Goal: Browse casually

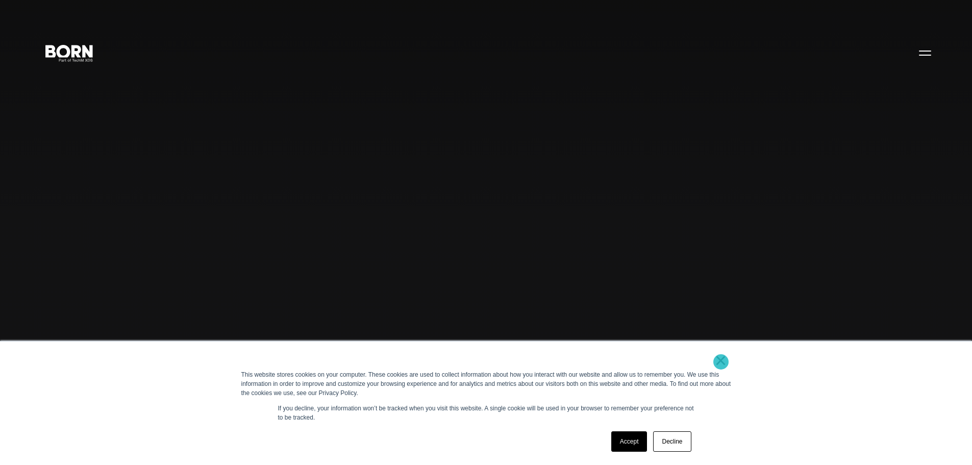
click at [718, 363] on link "×" at bounding box center [721, 360] width 12 height 9
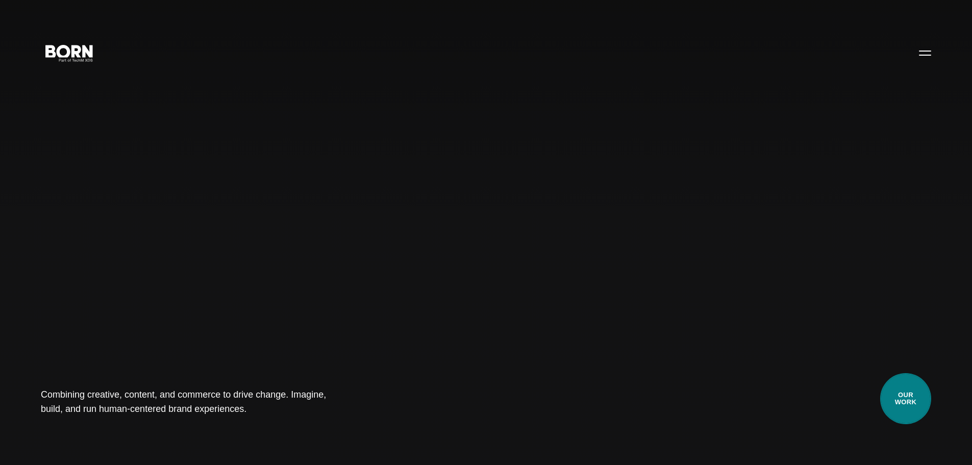
click at [922, 407] on link "Our Work" at bounding box center [905, 398] width 51 height 51
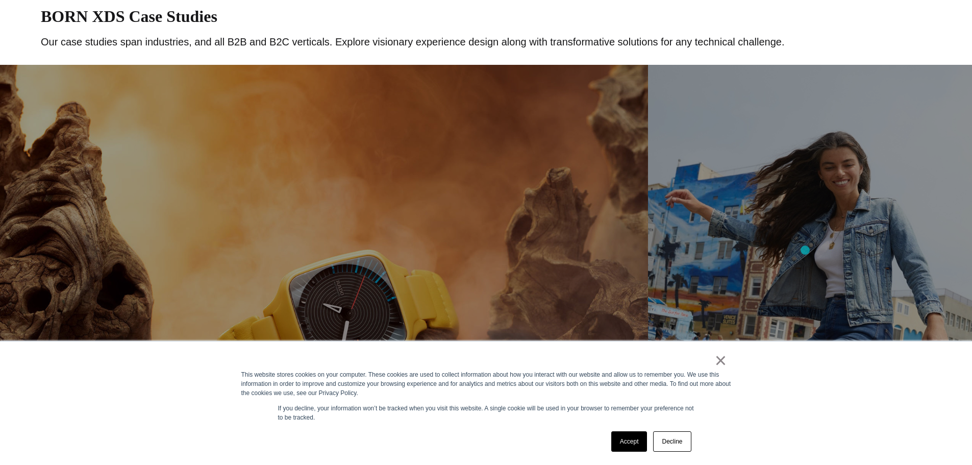
scroll to position [502, 0]
click at [678, 455] on div "× This website stores cookies on your computer. These cookies are used to colle…" at bounding box center [486, 403] width 510 height 124
click at [675, 446] on link "Decline" at bounding box center [672, 441] width 38 height 20
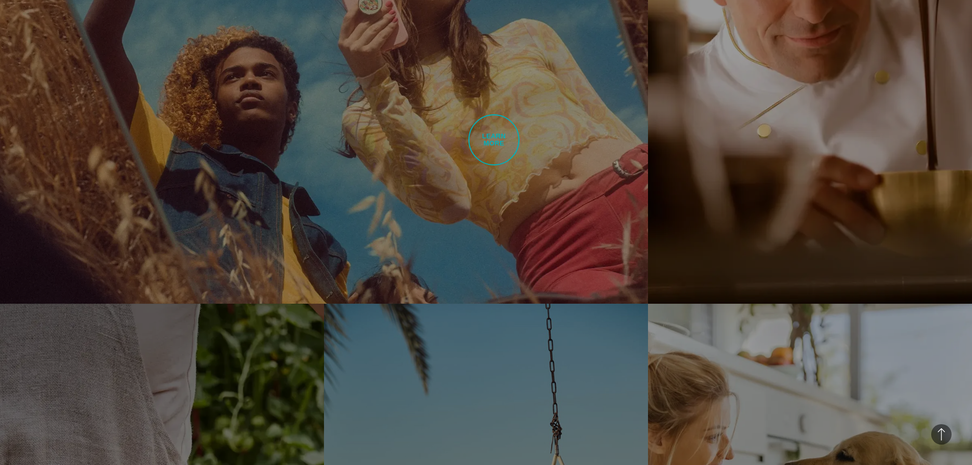
scroll to position [1794, 0]
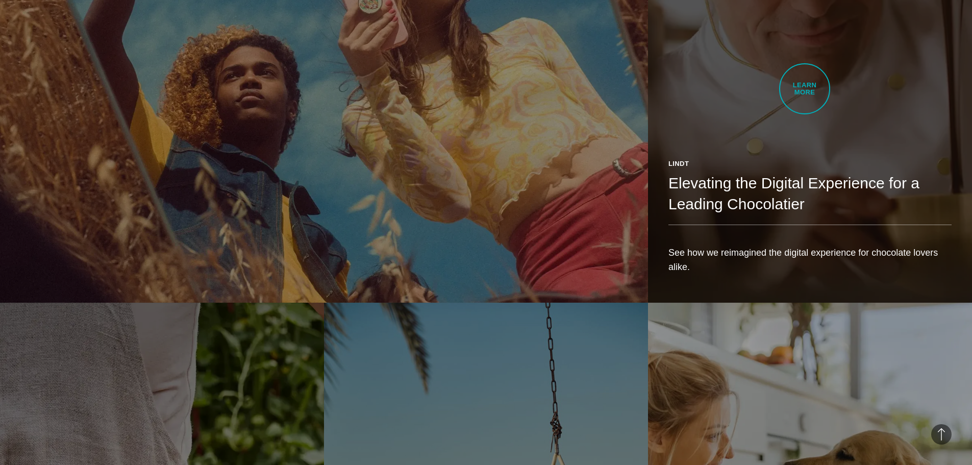
click at [805, 89] on link "Lindt Elevating the Digital Experience for a Leading Chocolatier See how we rei…" at bounding box center [810, 47] width 324 height 510
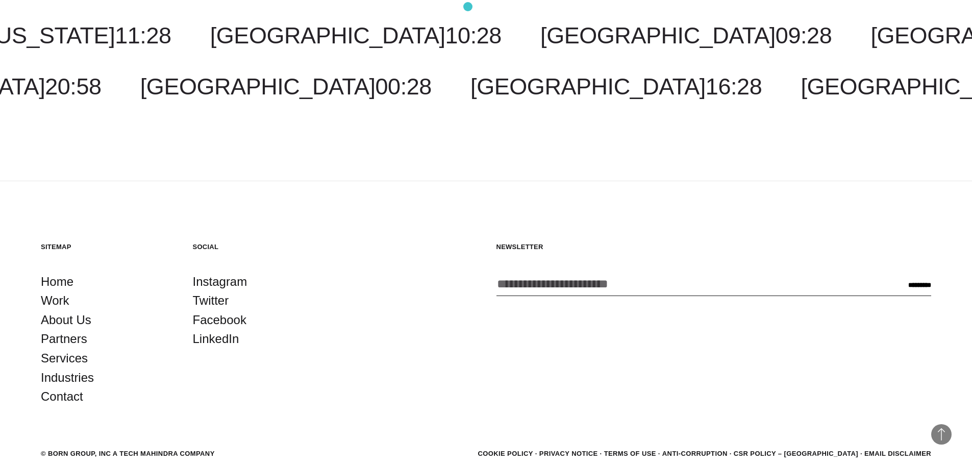
scroll to position [12072, 0]
